Goal: Task Accomplishment & Management: Manage account settings

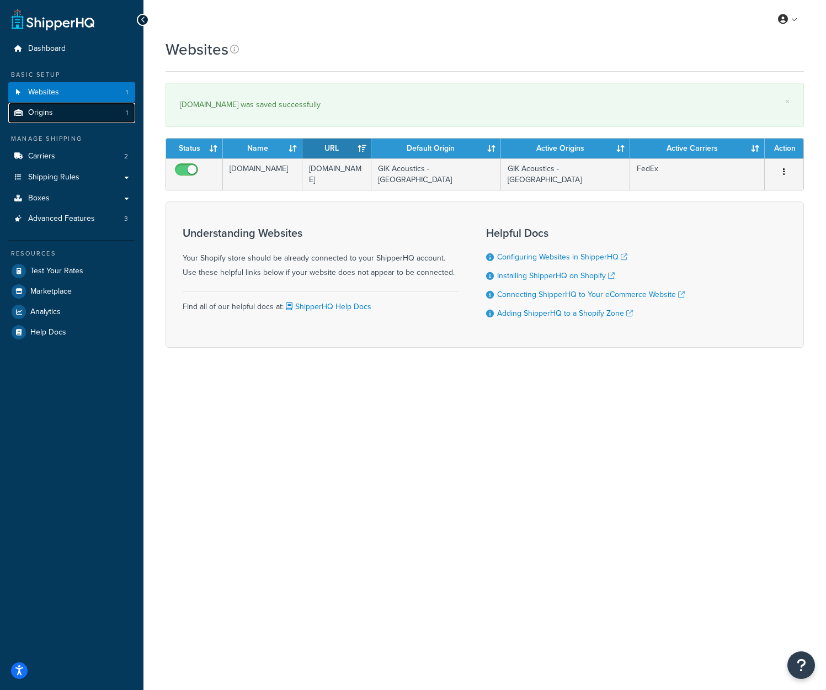
click at [72, 119] on link "Origins 1" at bounding box center [71, 113] width 127 height 20
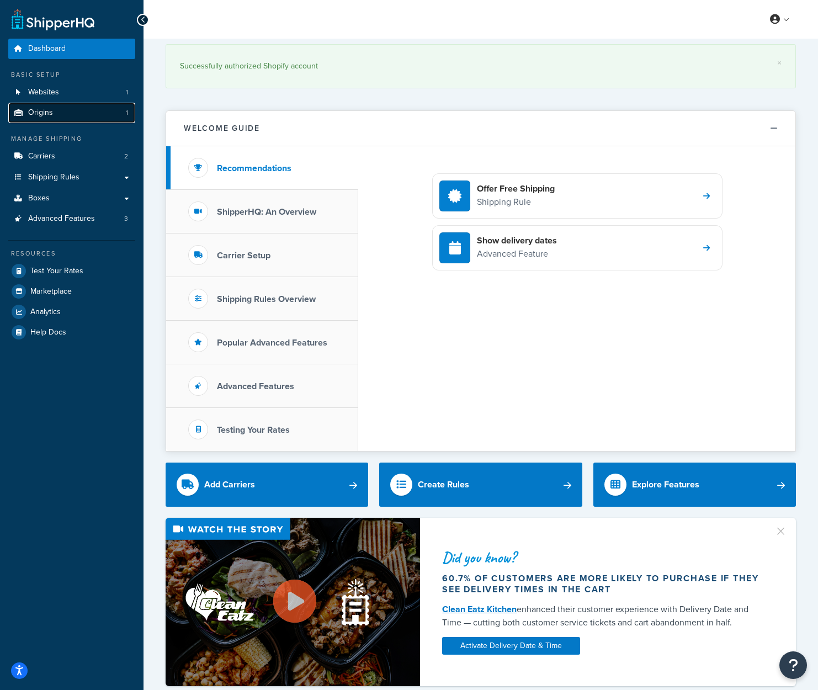
click at [59, 111] on link "Origins 1" at bounding box center [71, 113] width 127 height 20
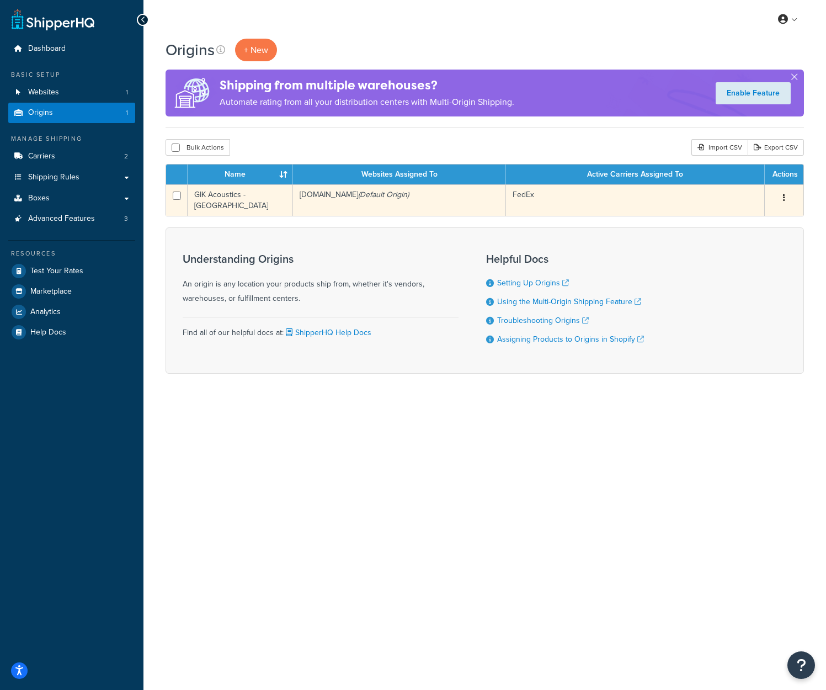
click at [258, 202] on td "GIK Acoustics - [GEOGRAPHIC_DATA]" at bounding box center [240, 199] width 105 height 31
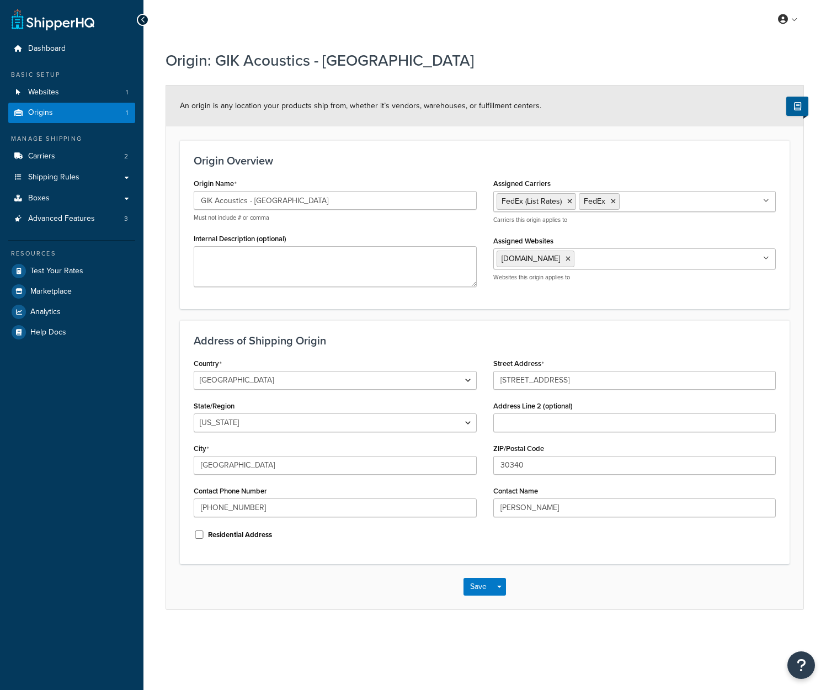
select select "10"
click at [232, 201] on input "GIK Acoustics - [GEOGRAPHIC_DATA]" at bounding box center [335, 200] width 283 height 19
drag, startPoint x: 305, startPoint y: 201, endPoint x: 188, endPoint y: 205, distance: 117.0
click at [188, 205] on div "Origin Name GIK Acoustics - North America Must not include # or comma Internal …" at bounding box center [335, 234] width 300 height 119
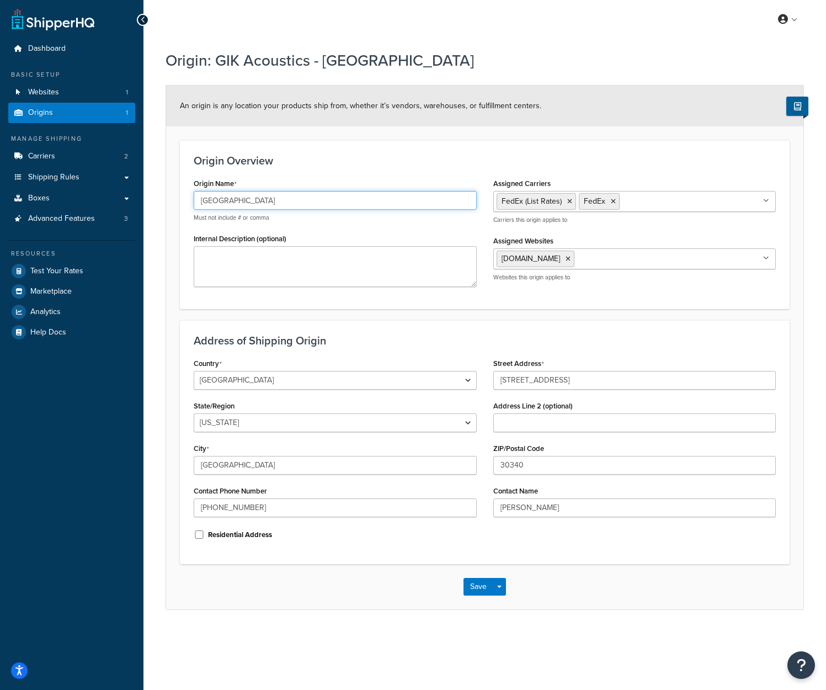
type input "[GEOGRAPHIC_DATA]"
click at [186, 225] on div "Origin Name Atlanta Must not include # or comma Internal Description (optional)" at bounding box center [335, 234] width 300 height 119
click at [213, 197] on input "[GEOGRAPHIC_DATA]" at bounding box center [335, 200] width 283 height 19
click at [476, 591] on button "Save" at bounding box center [479, 587] width 30 height 18
